Goal: Task Accomplishment & Management: Use online tool/utility

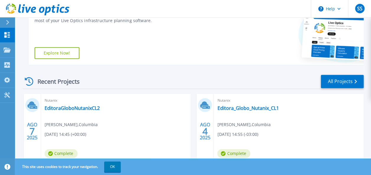
scroll to position [89, 0]
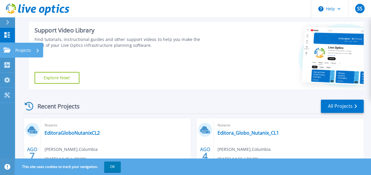
click at [15, 49] on div "Projects" at bounding box center [28, 50] width 29 height 15
click at [181, 69] on div "Support Video Library Find tutorials, instructional guides and other support vi…" at bounding box center [119, 56] width 180 height 68
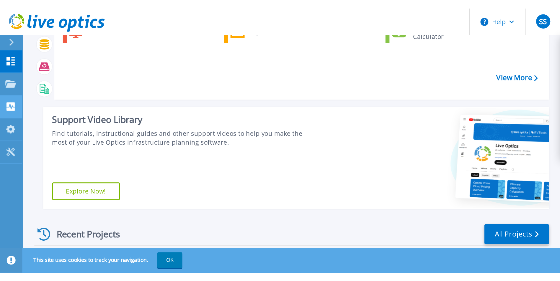
scroll to position [0, 0]
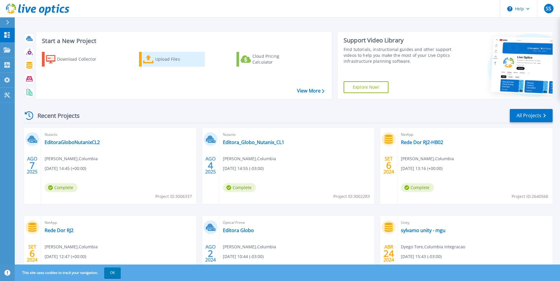
click at [161, 59] on div "Upload Files" at bounding box center [178, 59] width 47 height 12
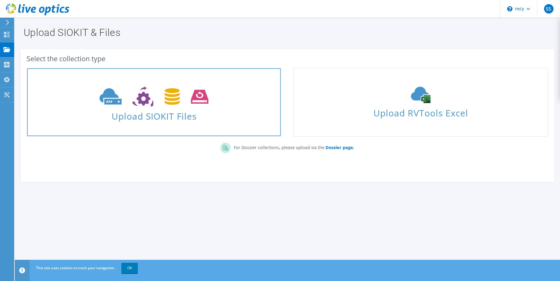
click at [159, 94] on icon at bounding box center [153, 97] width 109 height 20
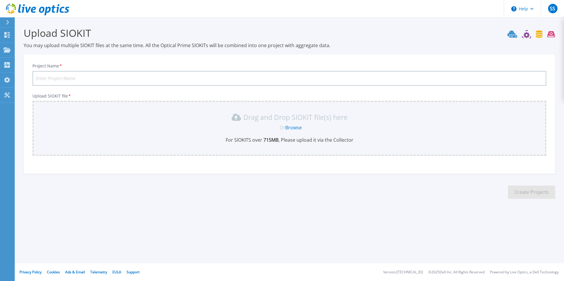
click at [107, 78] on input "Project Name *" at bounding box center [289, 78] width 514 height 15
type input "Rede Dor RJ2 Nutanix"
click at [293, 128] on link "Browse" at bounding box center [293, 128] width 17 height 6
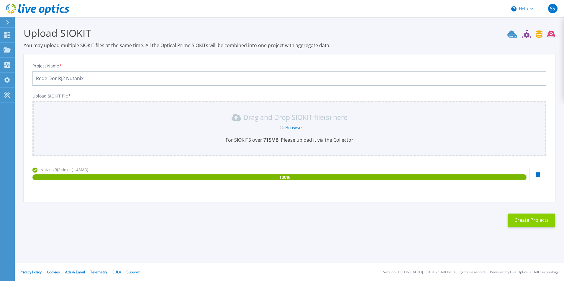
click at [533, 222] on button "Create Projects" at bounding box center [531, 220] width 47 height 13
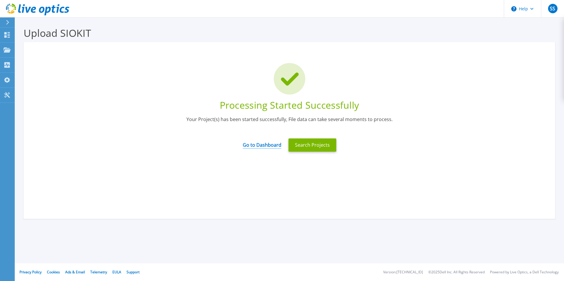
click at [259, 145] on link "Go to Dashboard" at bounding box center [262, 144] width 39 height 12
